Goal: Navigation & Orientation: Find specific page/section

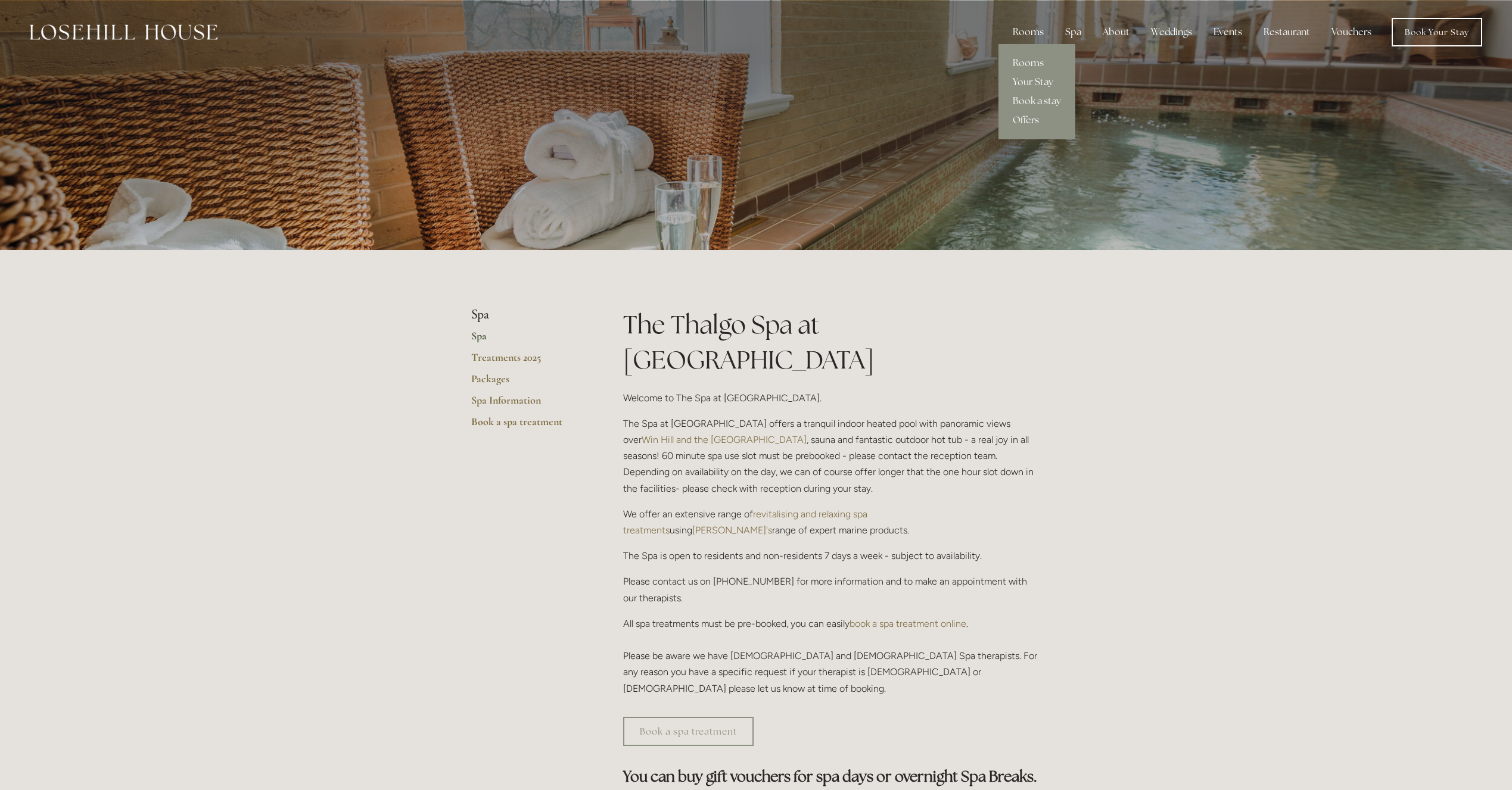
click at [1037, 32] on div "Rooms" at bounding box center [1027, 32] width 50 height 24
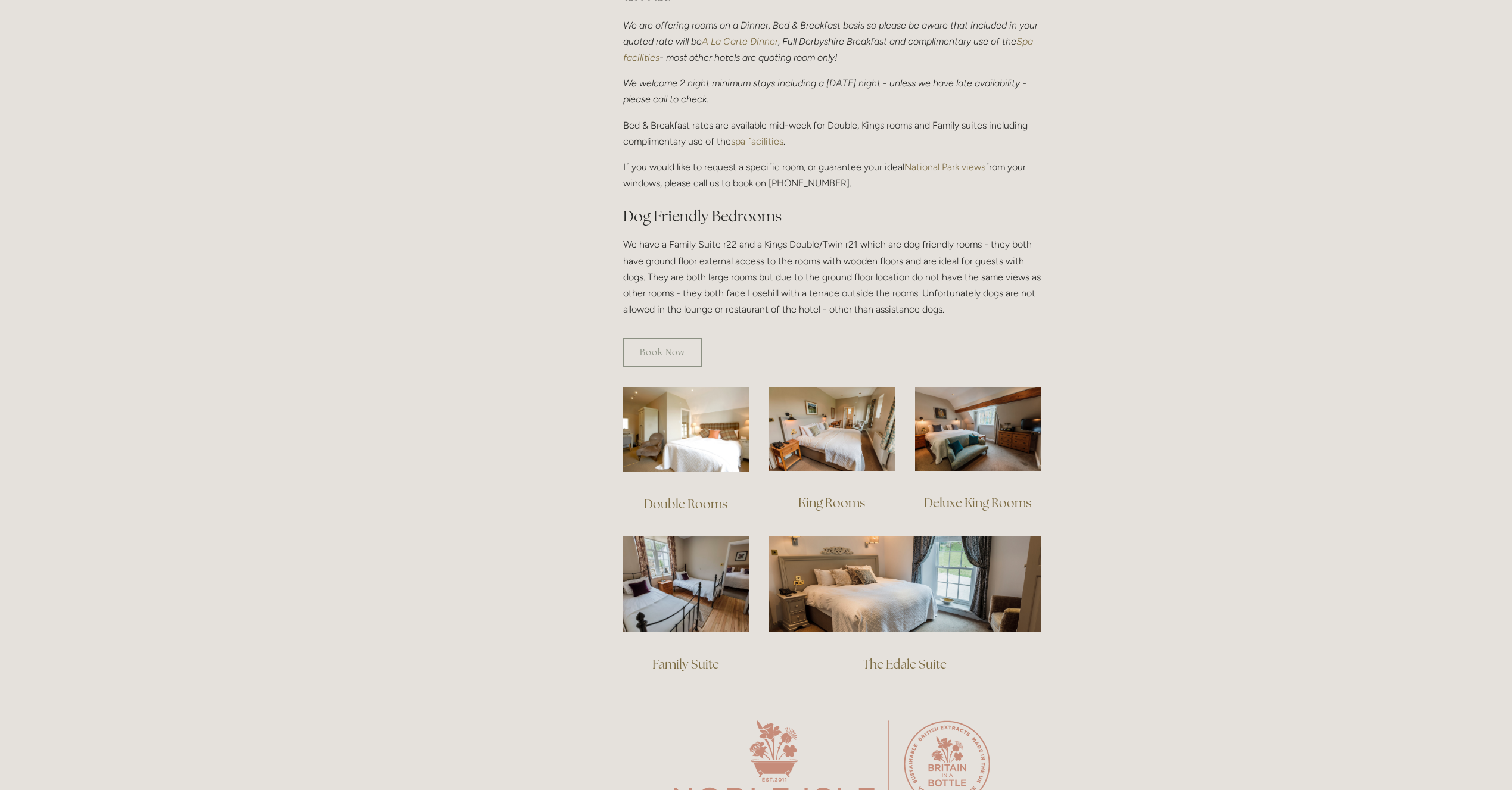
scroll to position [490, 0]
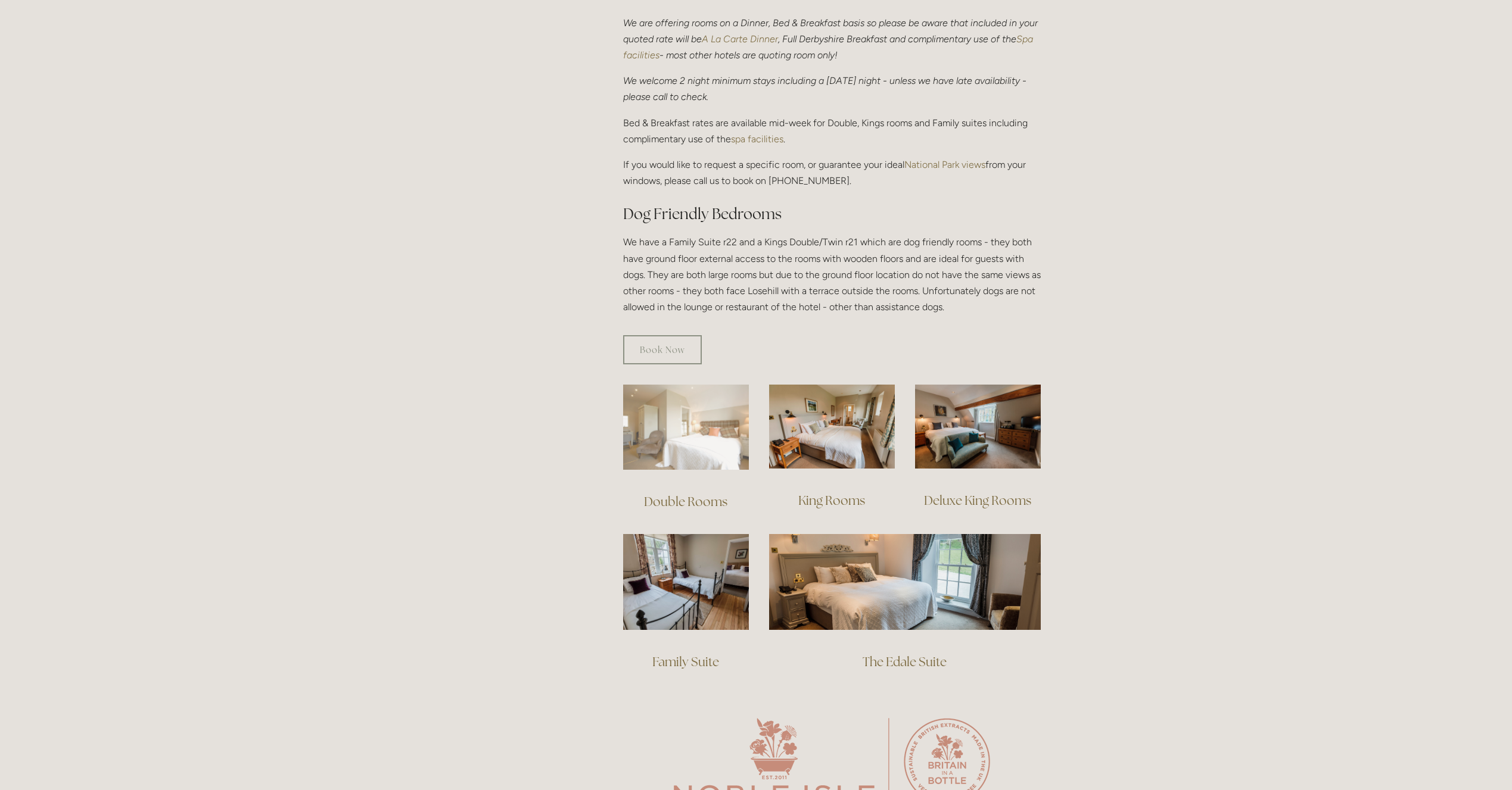
click at [720, 431] on img at bounding box center [685, 427] width 126 height 85
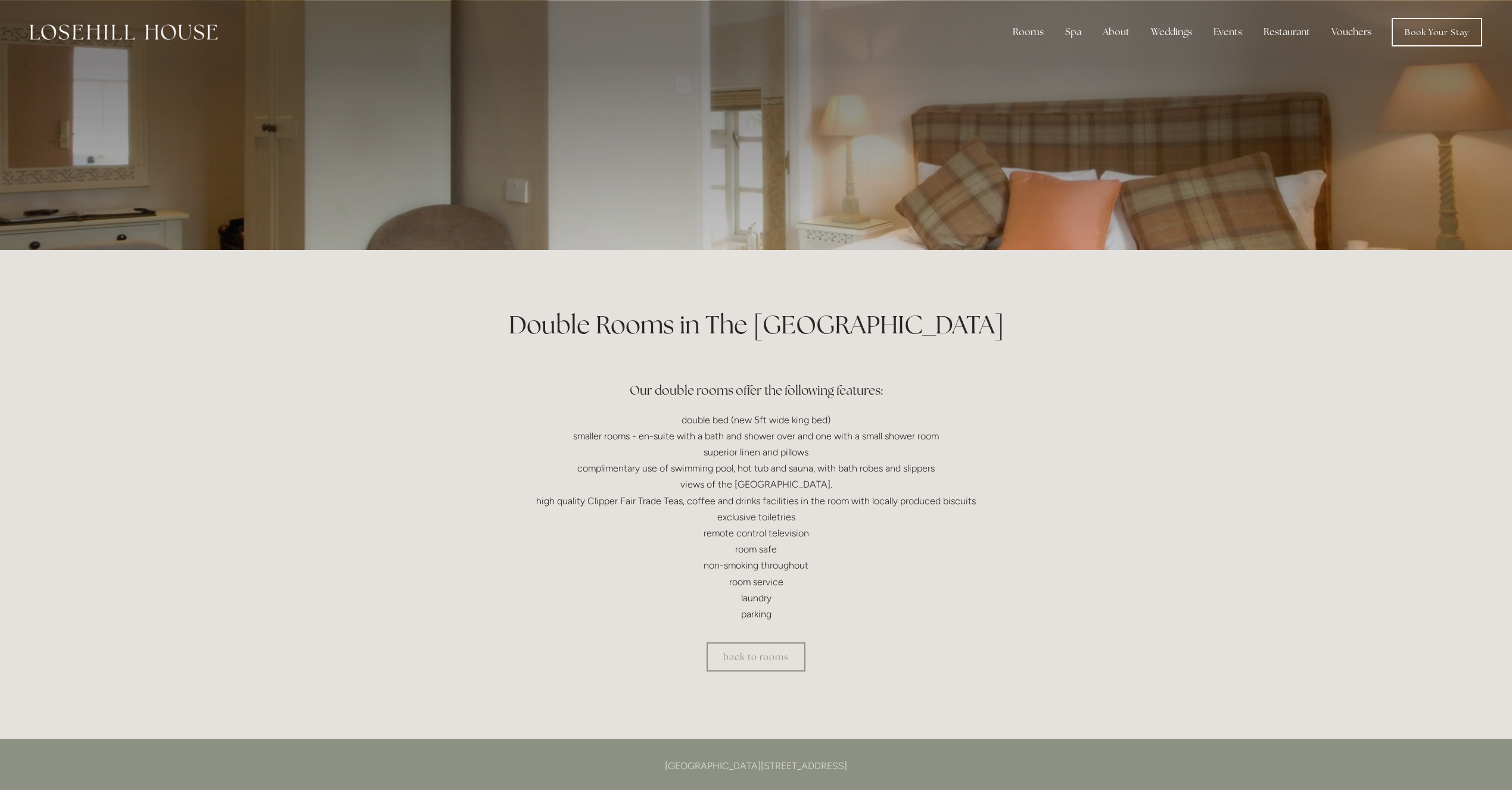
click at [788, 213] on div at bounding box center [756, 125] width 569 height 250
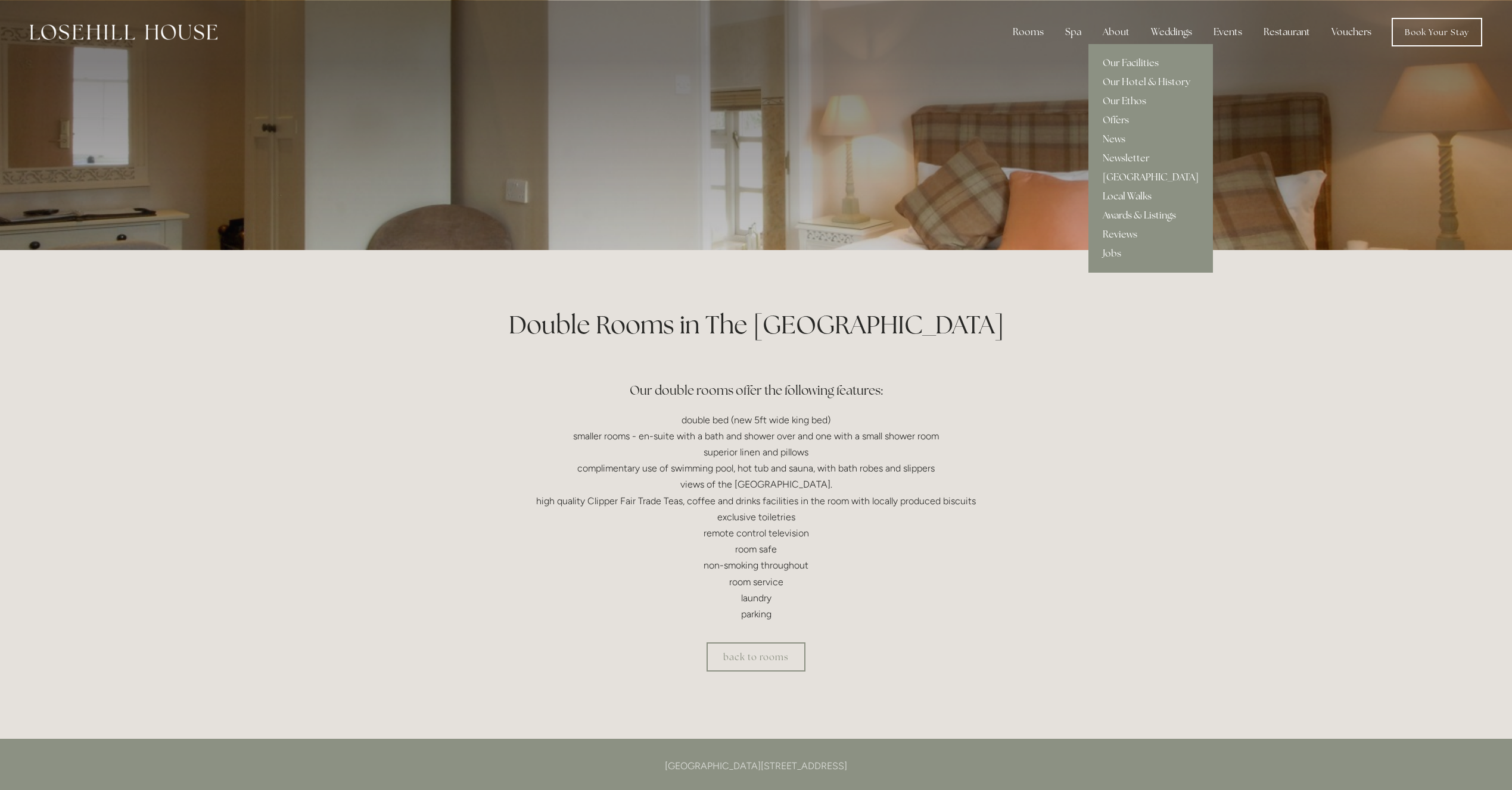
click at [1132, 198] on link "Local Walks" at bounding box center [1150, 197] width 124 height 19
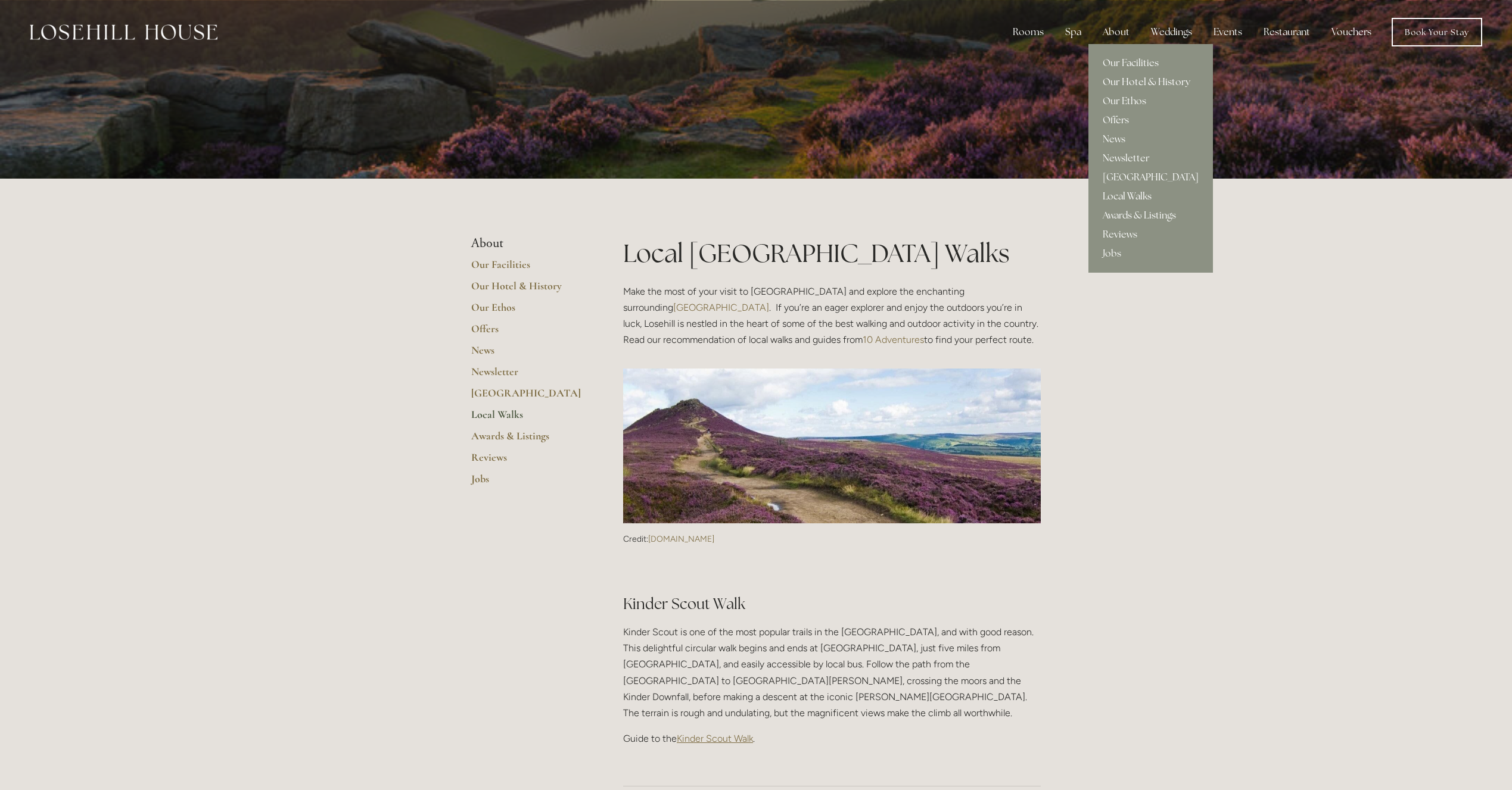
click at [1136, 78] on link "Our Hotel & History" at bounding box center [1150, 82] width 124 height 19
